Goal: Information Seeking & Learning: Learn about a topic

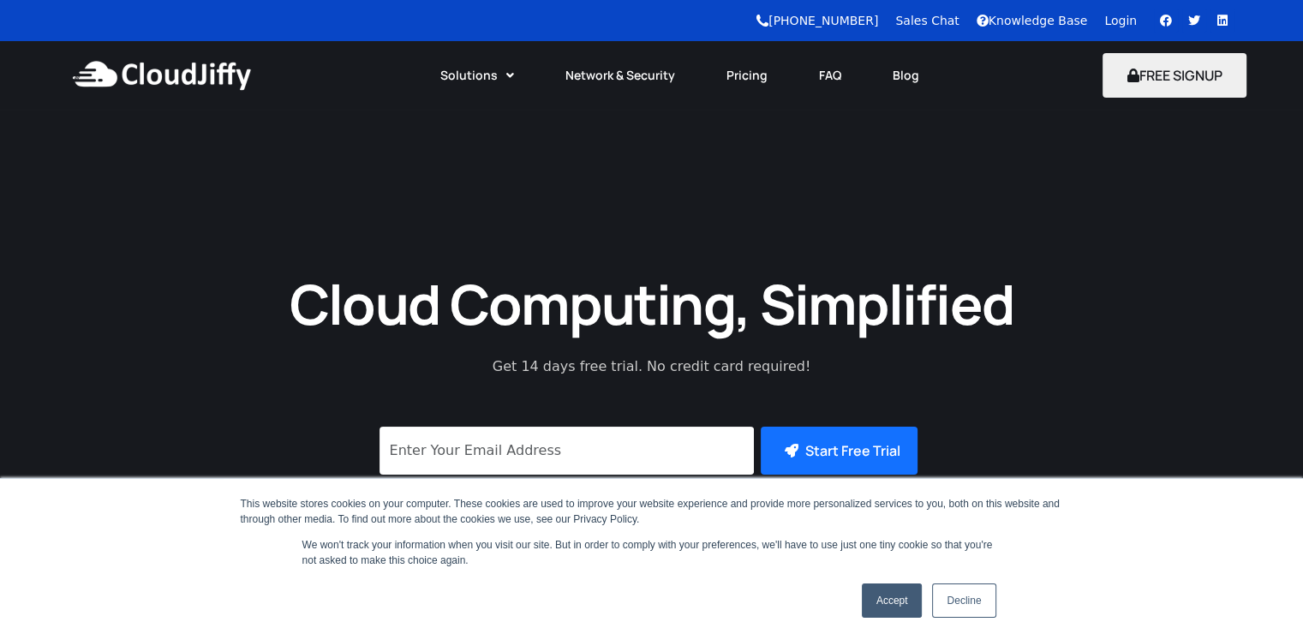
click at [895, 596] on link "Accept" at bounding box center [892, 601] width 61 height 34
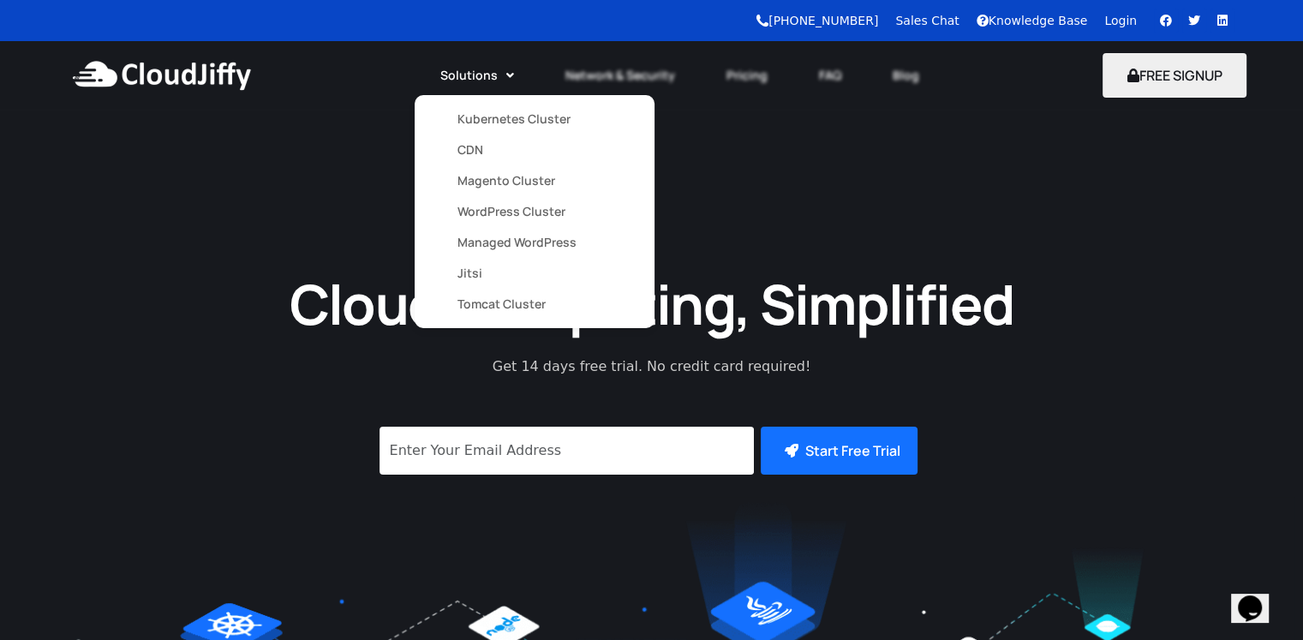
click at [500, 116] on link "Kubernetes Cluster" at bounding box center [535, 119] width 154 height 31
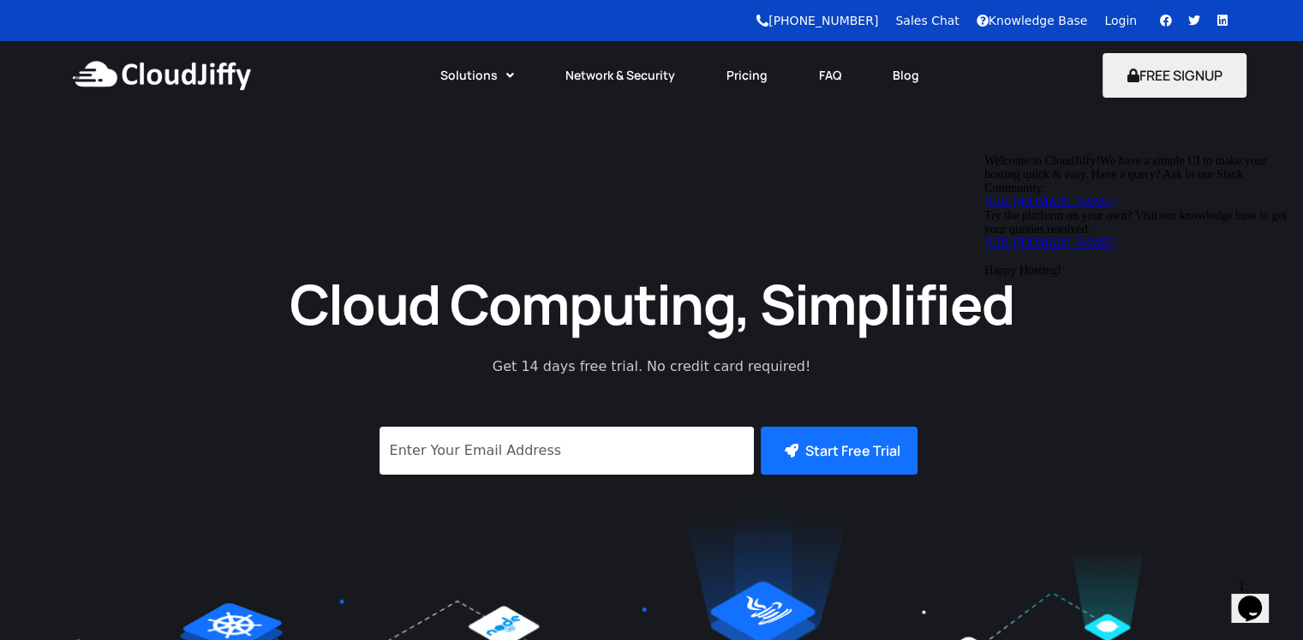
click at [985, 154] on icon "Chat attention grabber" at bounding box center [985, 154] width 0 height 0
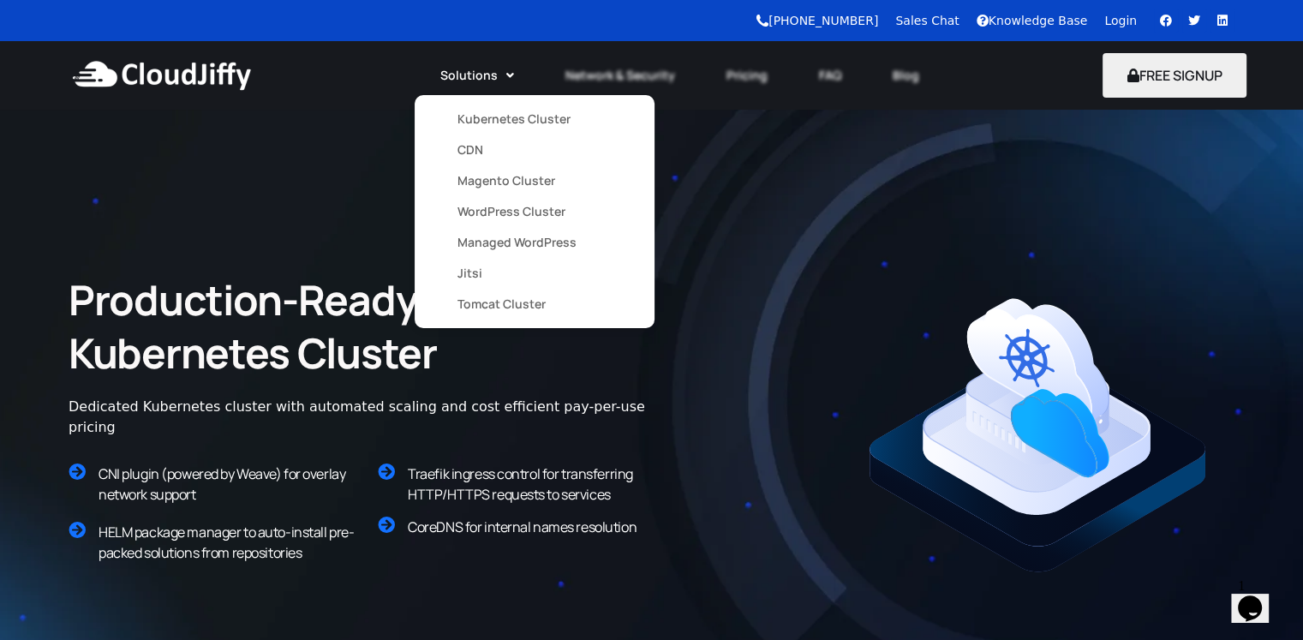
click at [527, 213] on link "WordPress Cluster" at bounding box center [535, 211] width 154 height 31
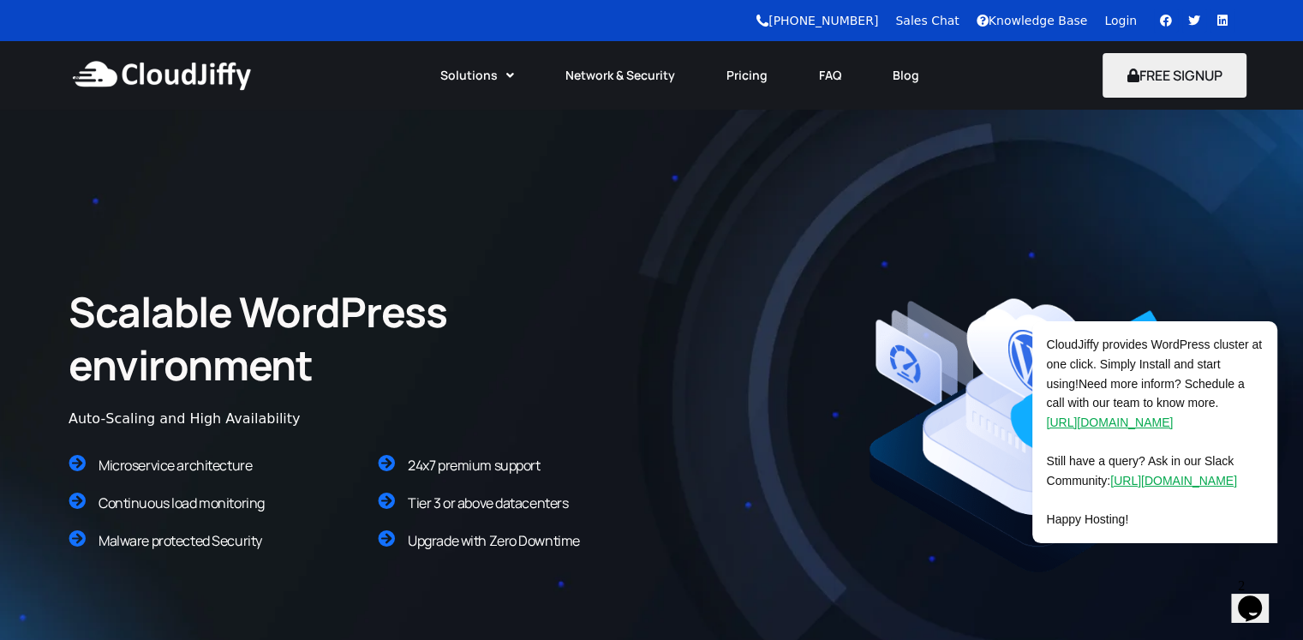
click at [182, 63] on img at bounding box center [162, 75] width 186 height 51
